Goal: Obtain resource: Download file/media

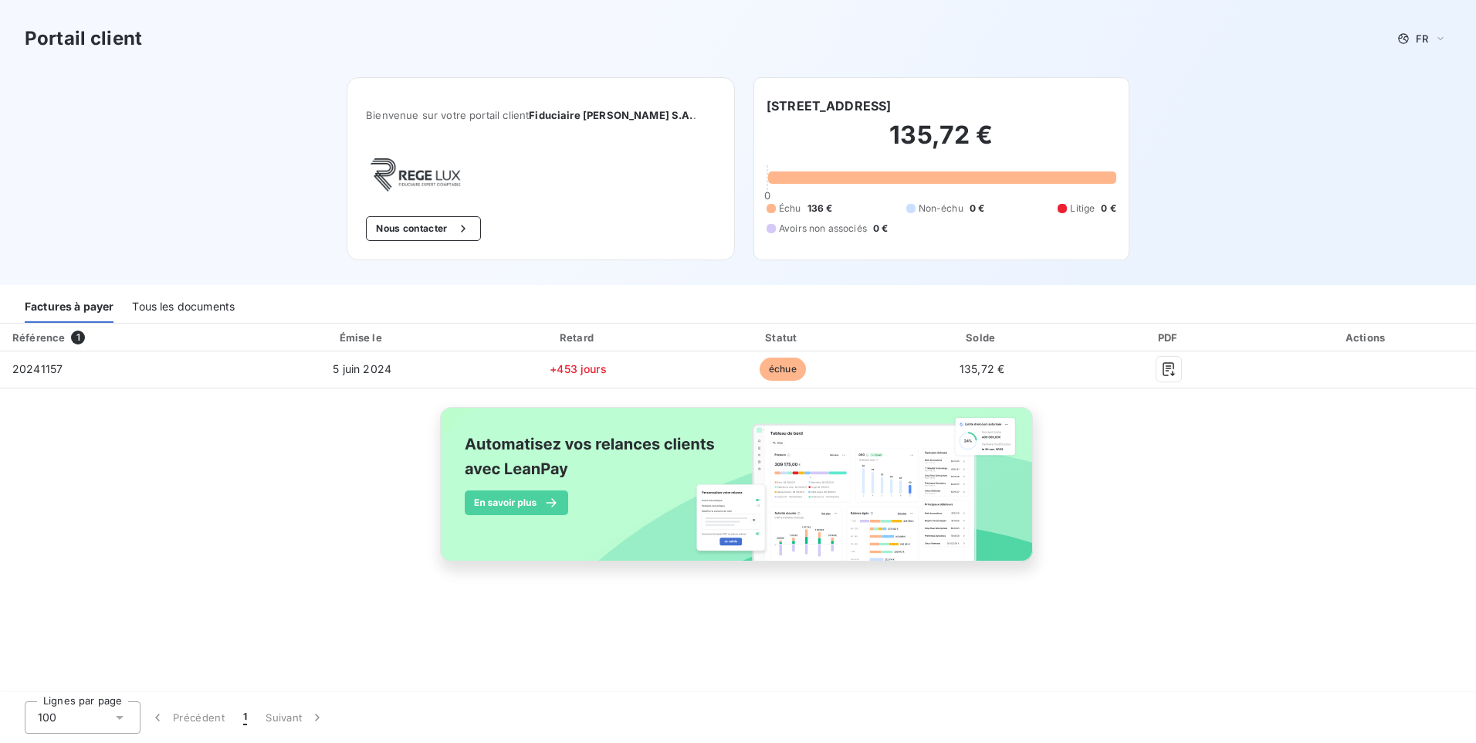
click at [208, 312] on div "Tous les documents" at bounding box center [183, 306] width 103 height 32
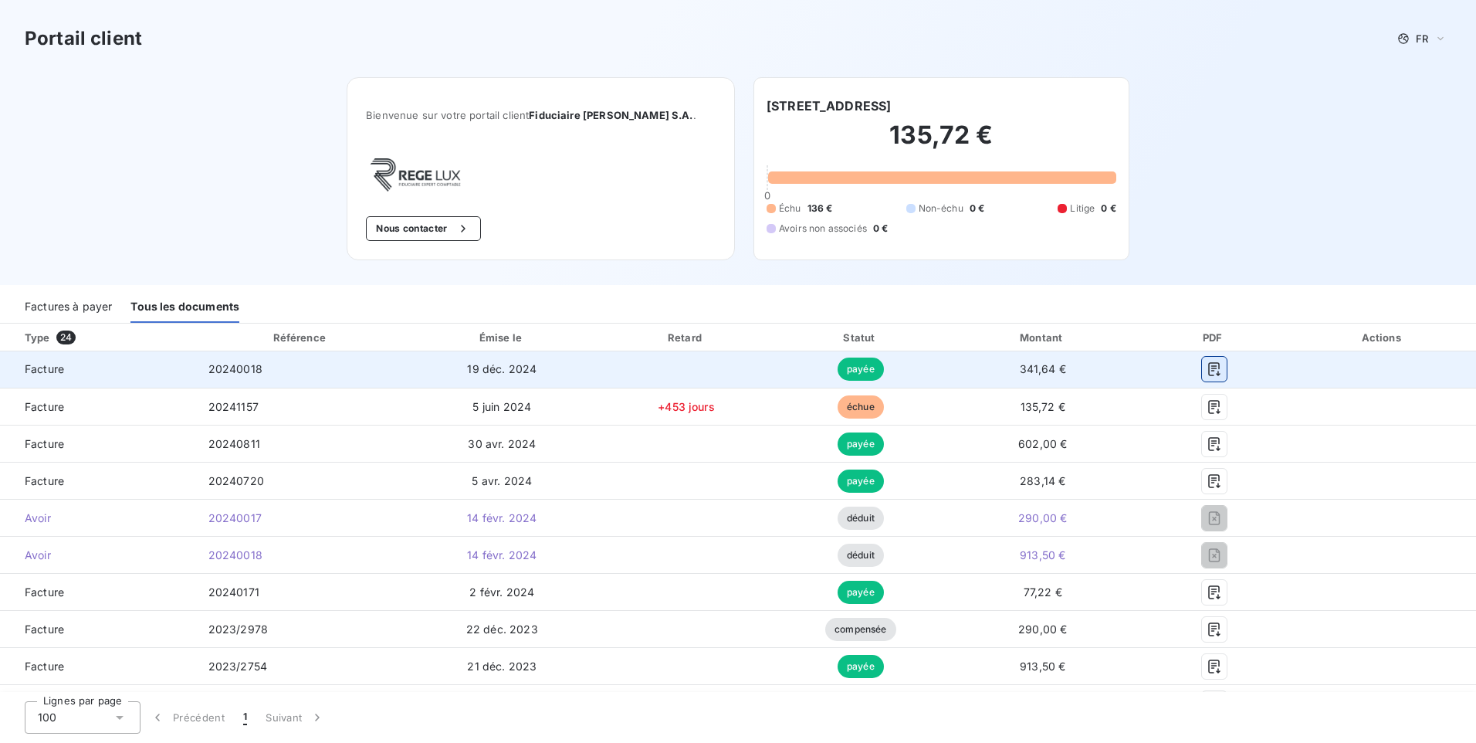
click at [1209, 378] on button "button" at bounding box center [1214, 369] width 25 height 25
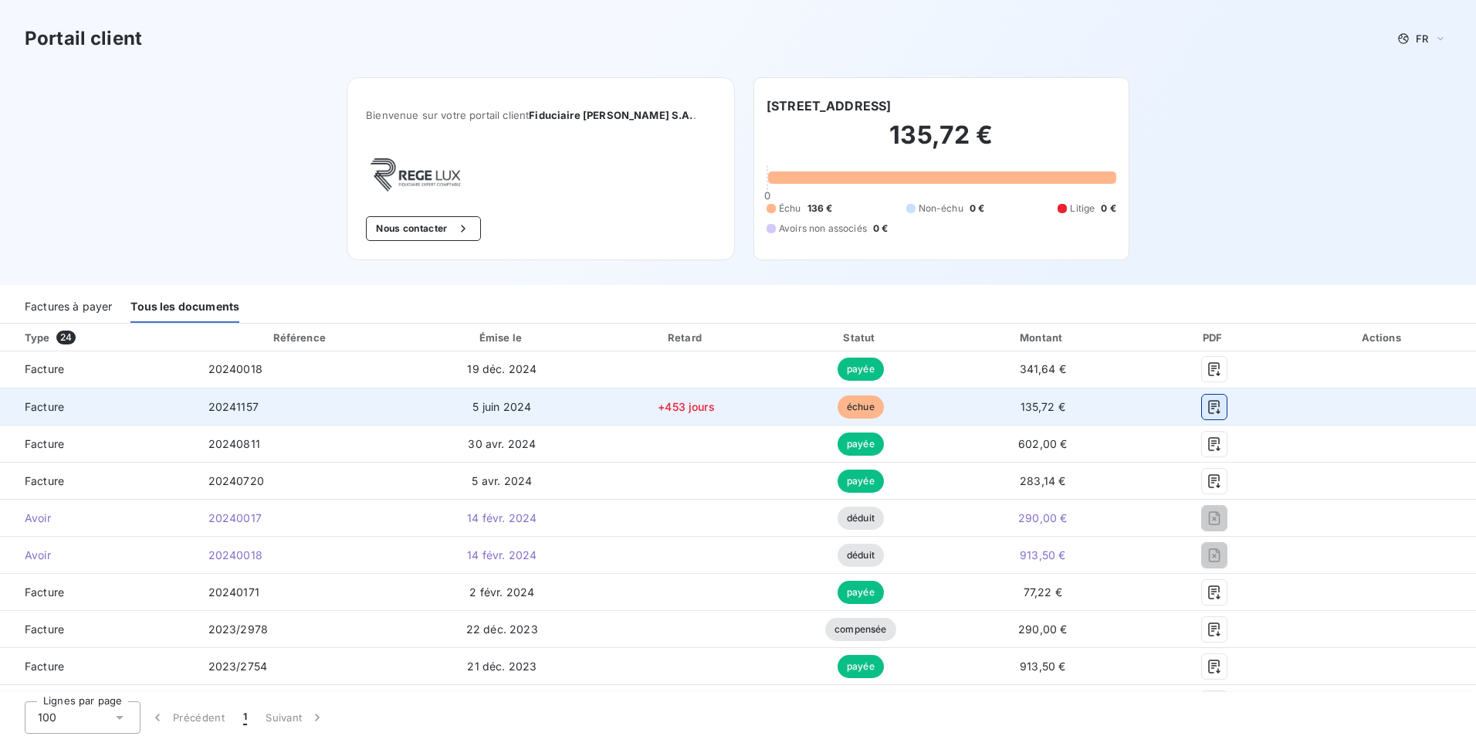
click at [1207, 411] on icon "button" at bounding box center [1214, 406] width 15 height 15
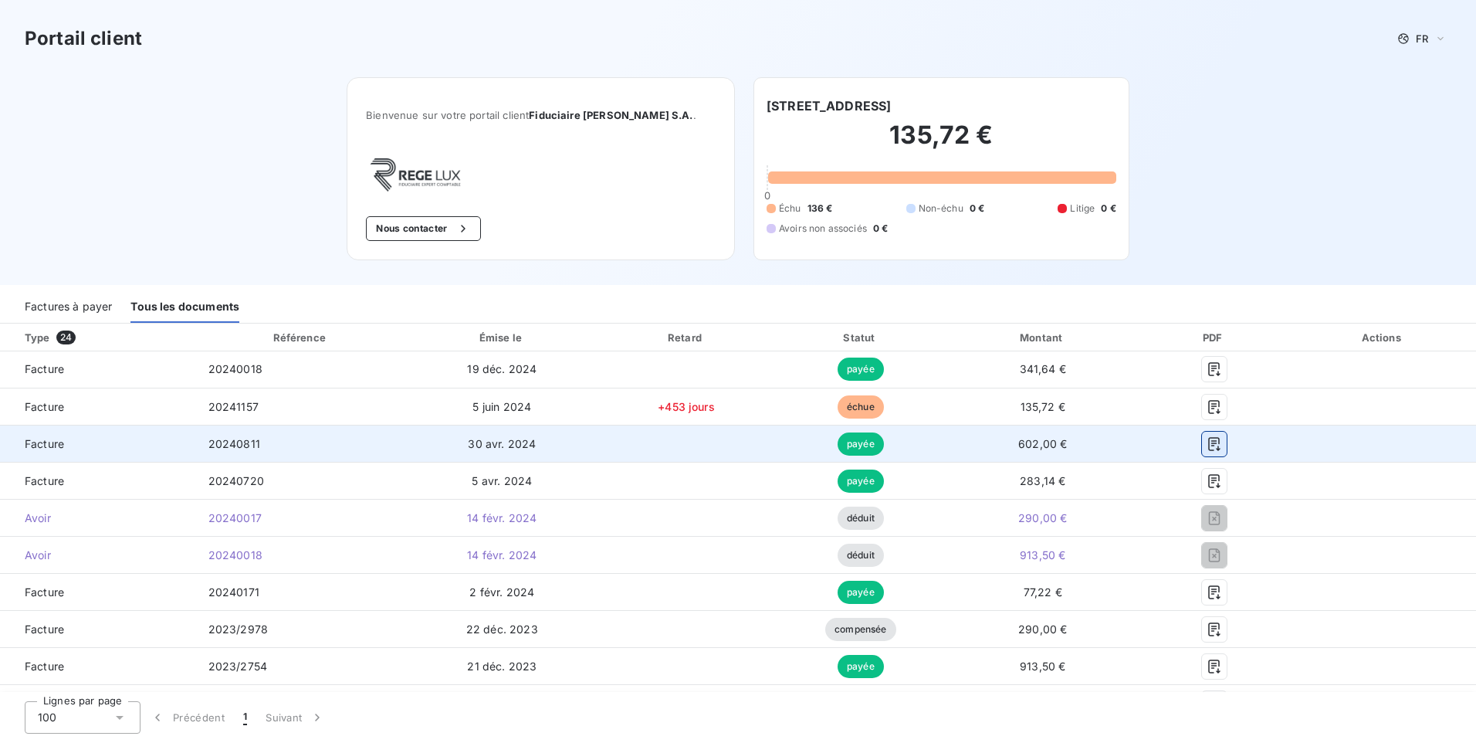
click at [1208, 442] on icon "button" at bounding box center [1214, 444] width 12 height 14
